Goal: Check status: Check status

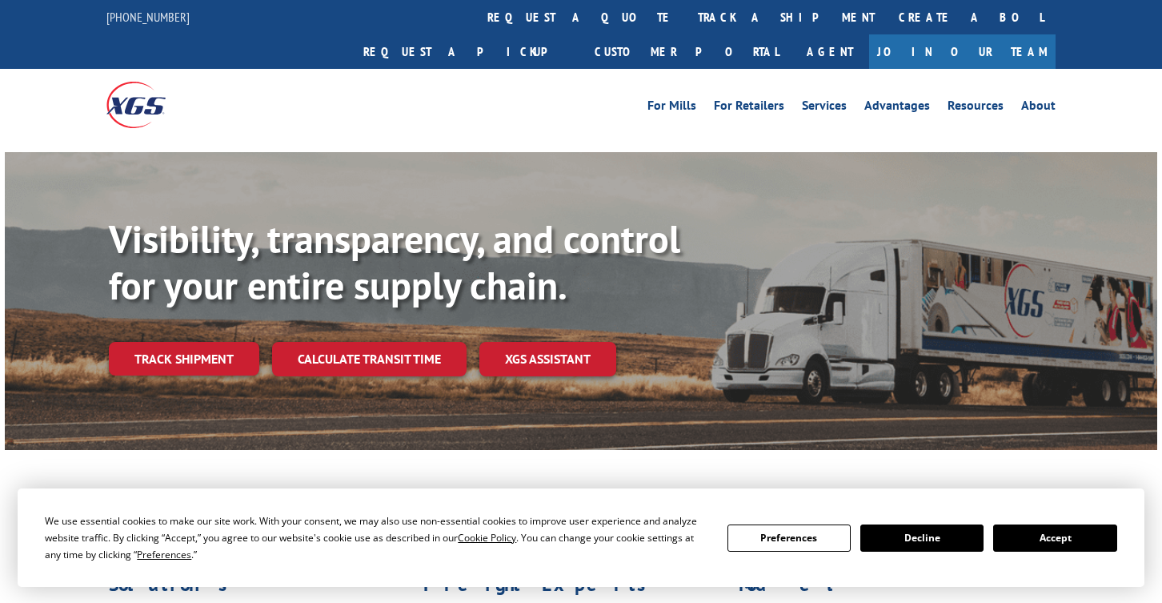
scroll to position [16, 0]
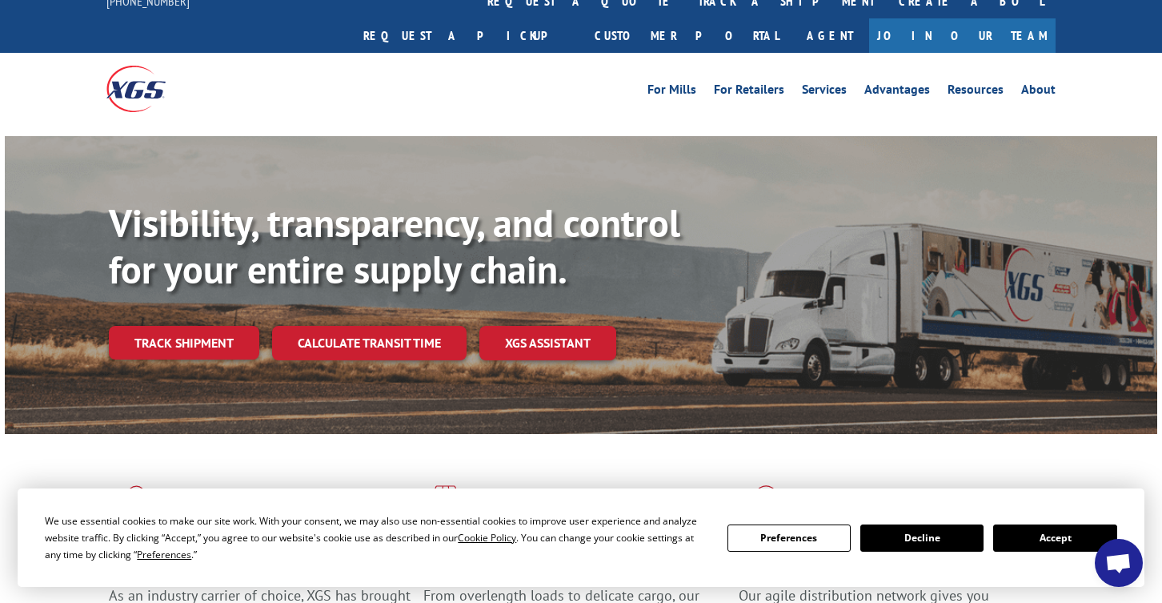
click at [1075, 536] on button "Accept" at bounding box center [1055, 537] width 123 height 27
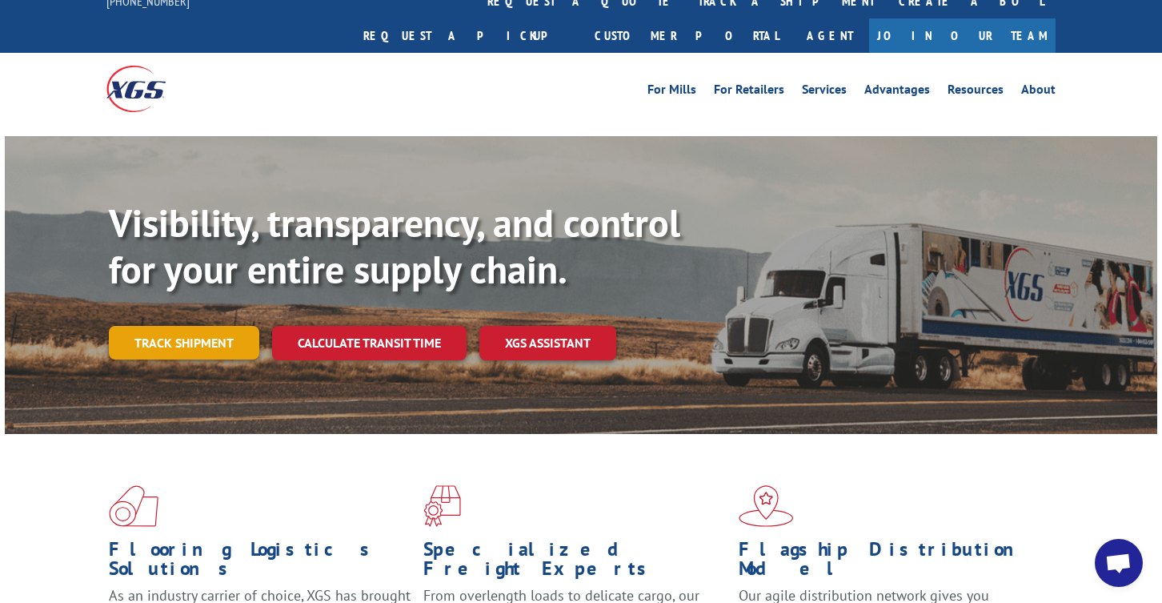
click at [239, 326] on link "Track shipment" at bounding box center [184, 343] width 151 height 34
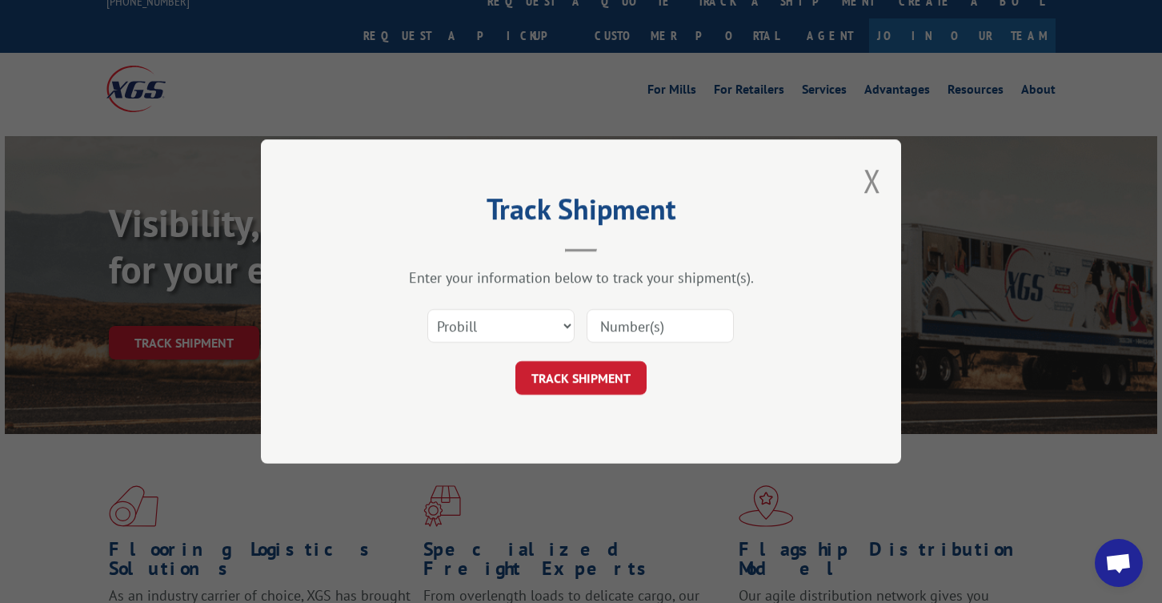
click at [627, 335] on input at bounding box center [660, 326] width 147 height 34
paste input "236052"
type input "236052"
click button "TRACK SHIPMENT" at bounding box center [581, 378] width 131 height 34
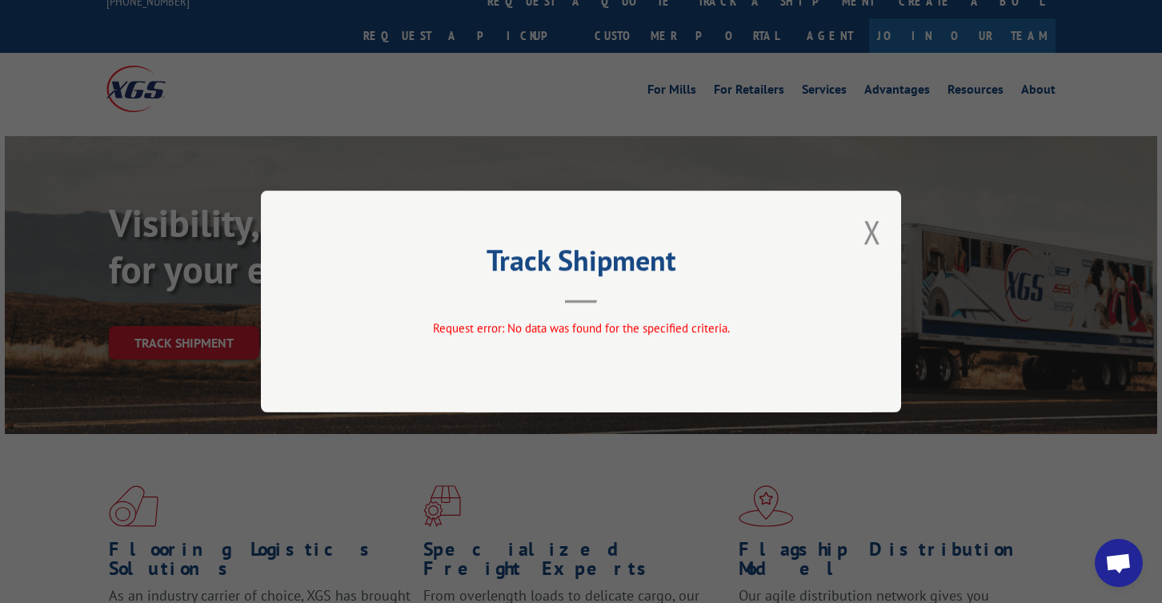
click at [859, 228] on div "Track Shipment Request error: No data was found for the specified criteria." at bounding box center [581, 302] width 640 height 222
click at [879, 235] on button "Close modal" at bounding box center [873, 232] width 18 height 42
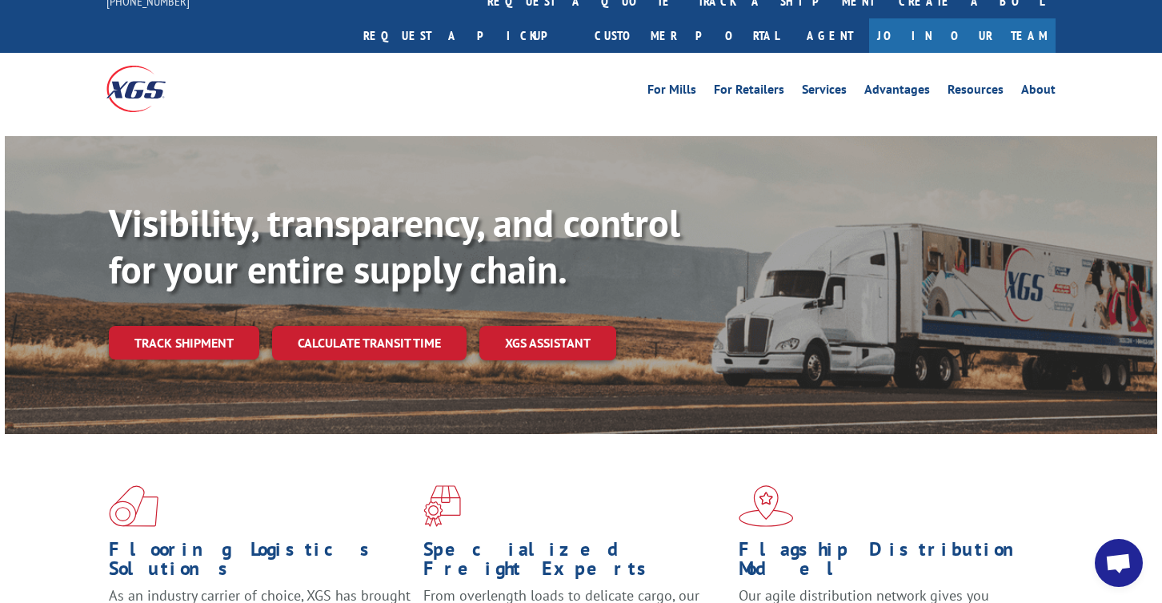
click at [541, 326] on link "XGS ASSISTANT" at bounding box center [548, 343] width 137 height 34
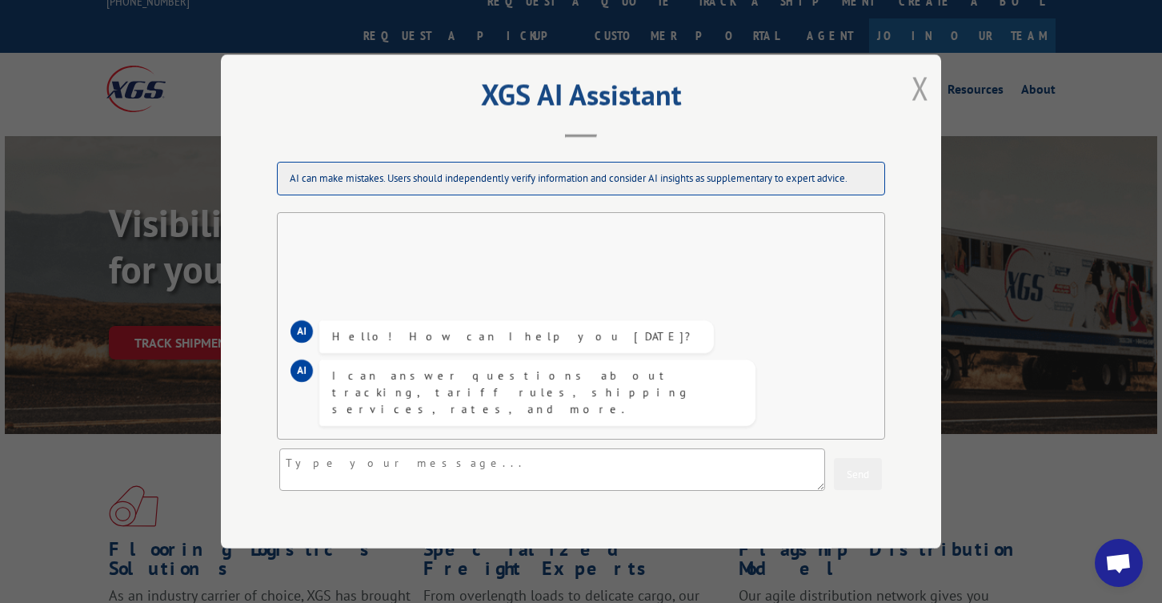
click at [912, 92] on button "Close modal" at bounding box center [921, 87] width 18 height 42
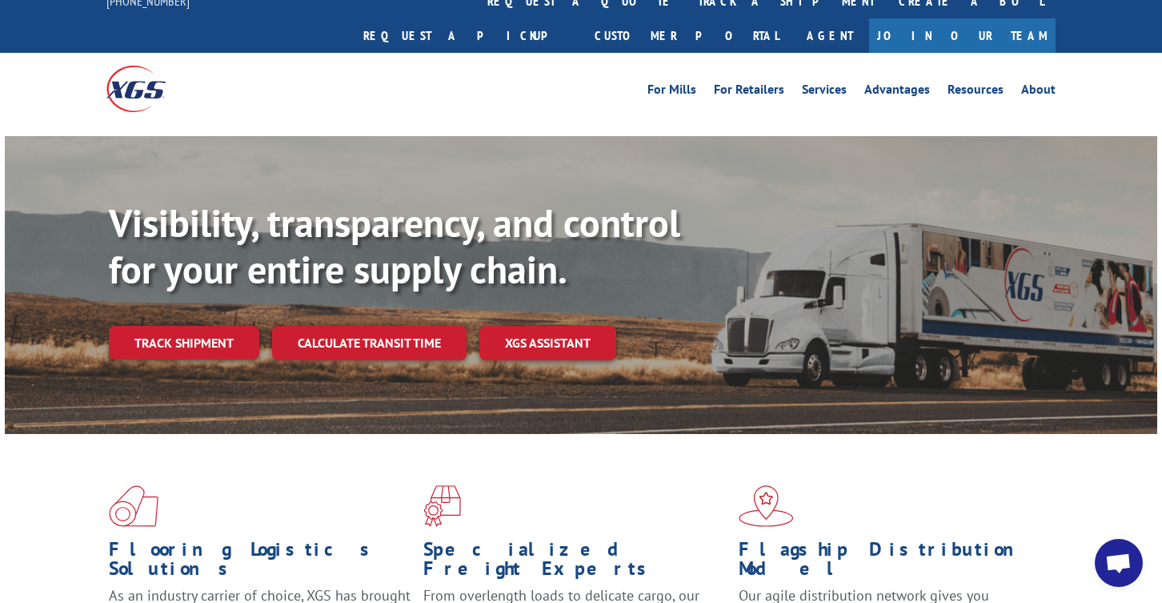
click at [155, 327] on div "Visibility, transparency, and control for your entire supply chain. Track shipm…" at bounding box center [633, 311] width 1049 height 223
click at [183, 326] on link "Track shipment" at bounding box center [184, 343] width 151 height 34
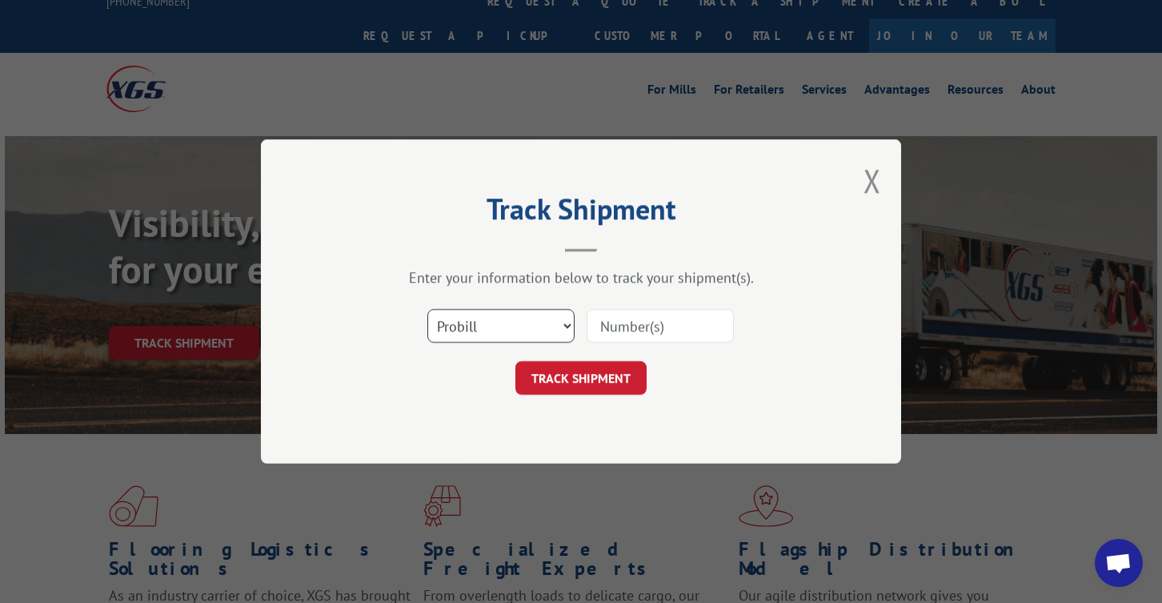
click at [489, 334] on select "Select category... Probill BOL PO" at bounding box center [501, 326] width 147 height 34
select select "bol"
click at [428, 309] on select "Select category... Probill BOL PO" at bounding box center [501, 326] width 147 height 34
click at [661, 329] on input at bounding box center [660, 326] width 147 height 34
paste input "236052"
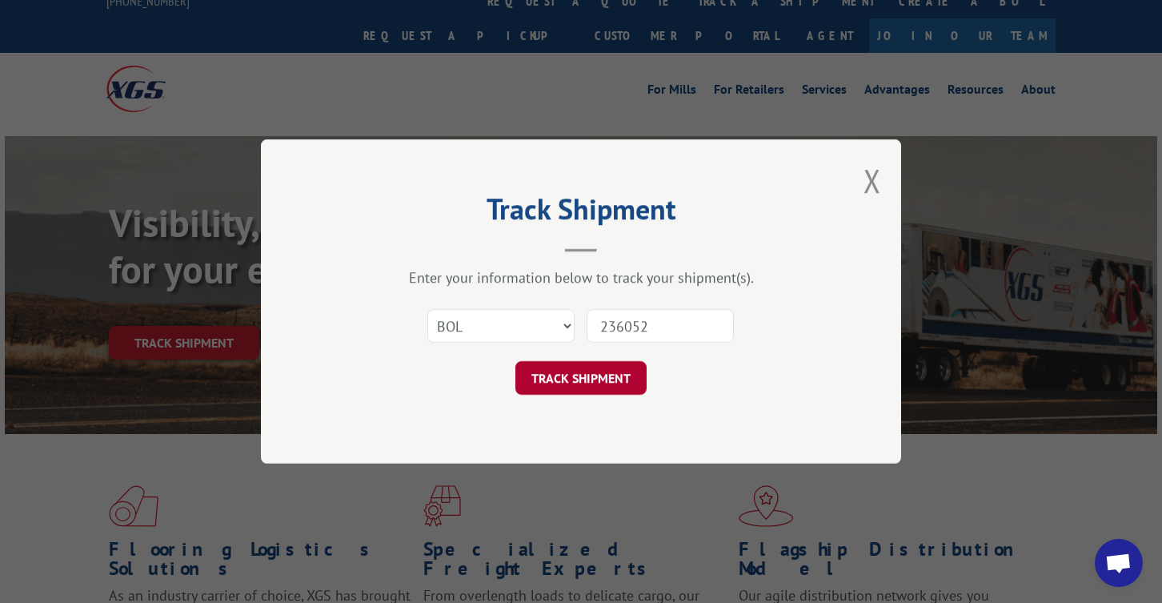
type input "236052"
click at [603, 368] on button "TRACK SHIPMENT" at bounding box center [581, 378] width 131 height 34
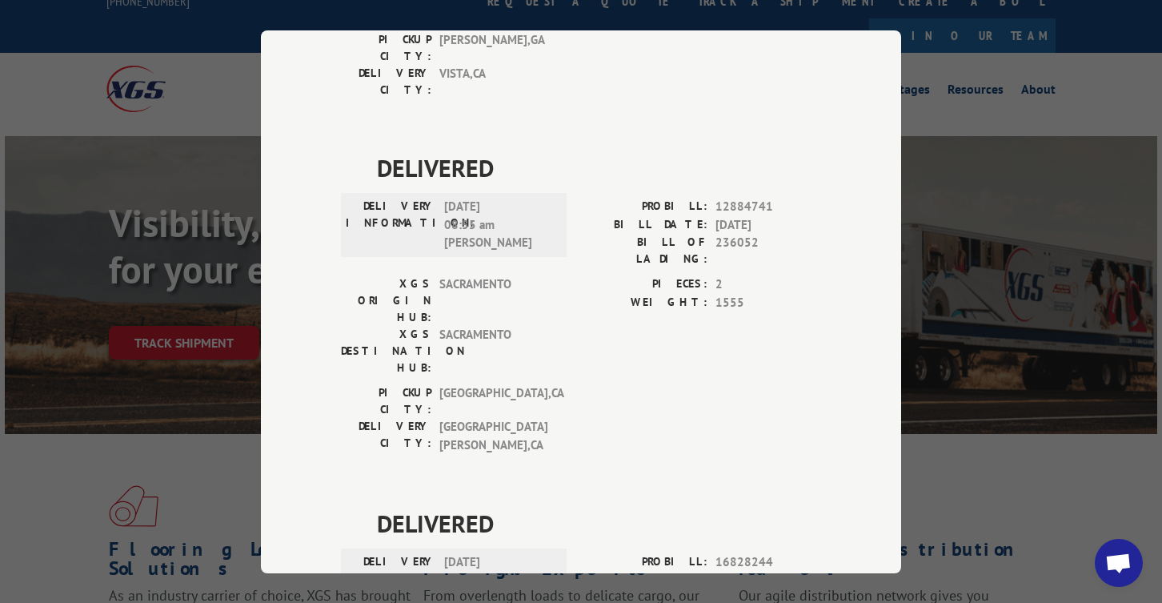
scroll to position [0, 0]
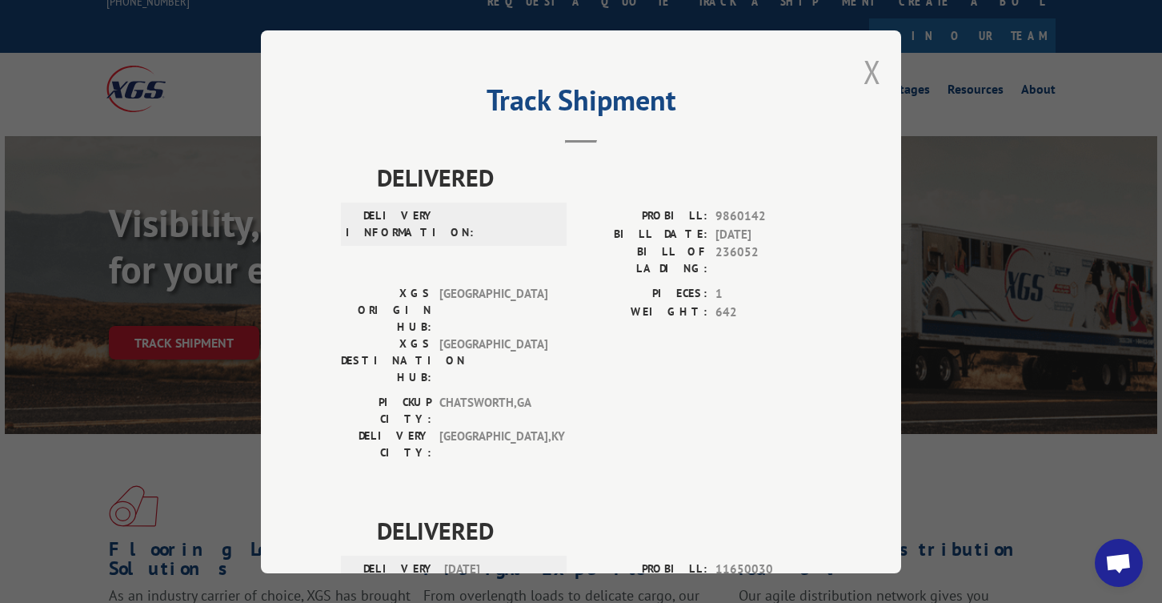
click at [872, 65] on button "Close modal" at bounding box center [873, 71] width 18 height 42
